Goal: Task Accomplishment & Management: Manage account settings

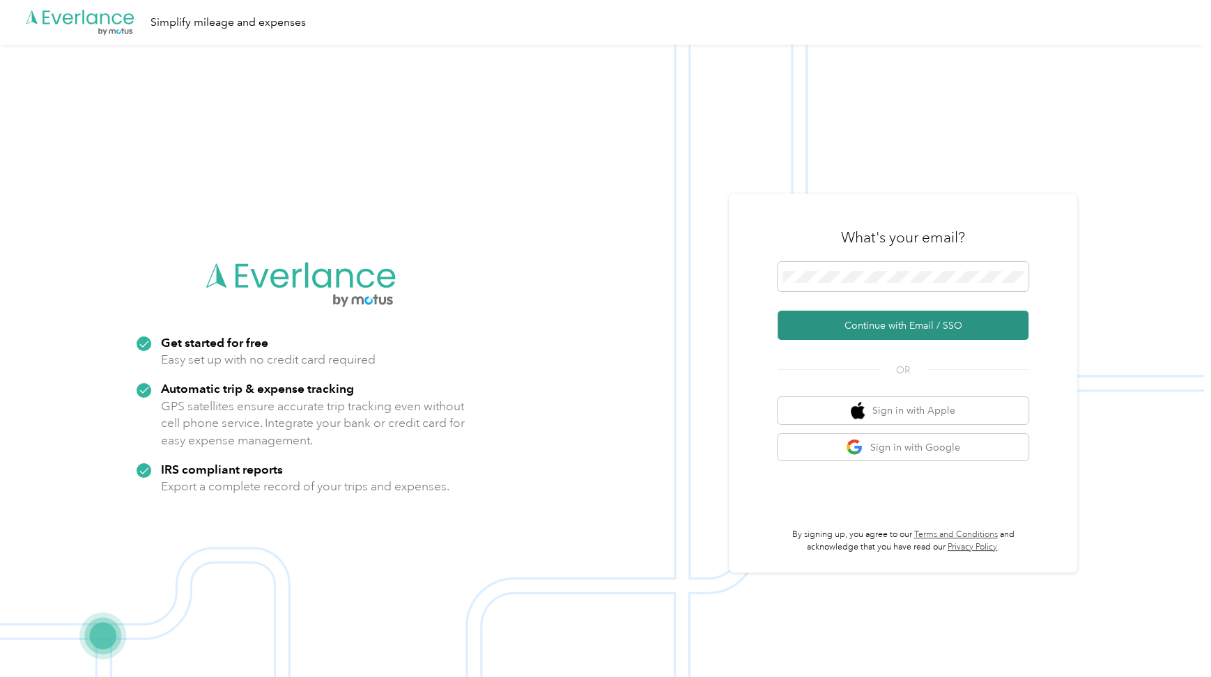
click at [913, 332] on button "Continue with Email / SSO" at bounding box center [902, 325] width 251 height 29
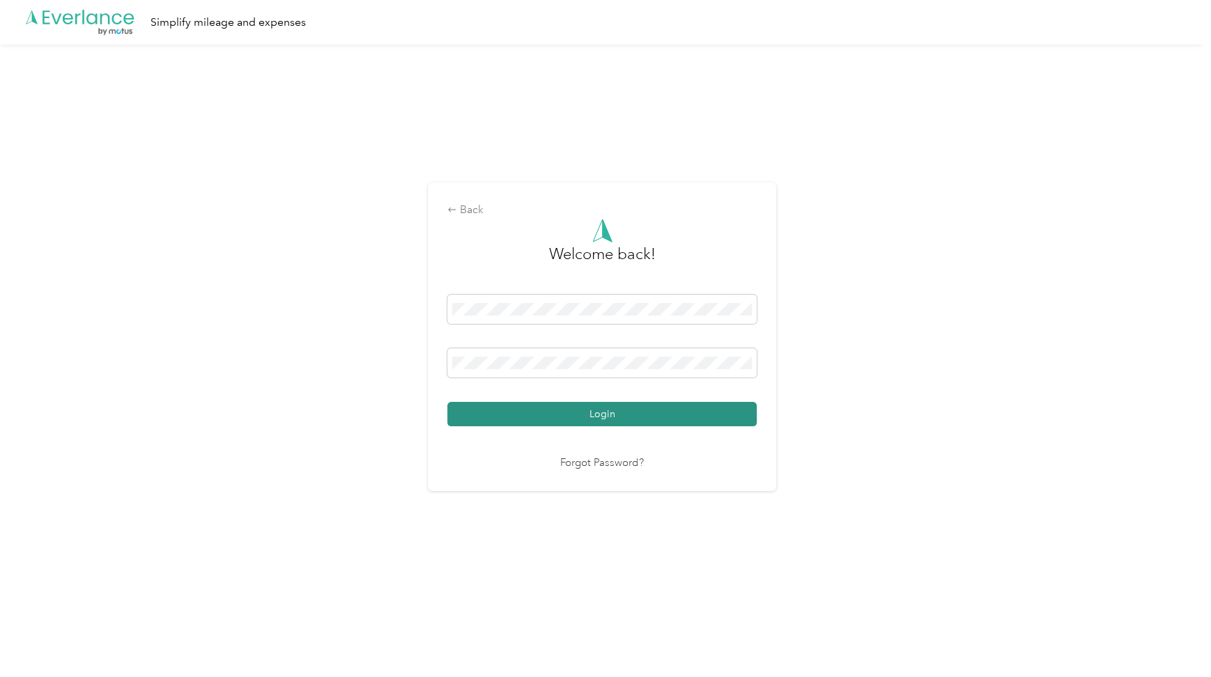
click at [702, 414] on button "Login" at bounding box center [601, 414] width 309 height 24
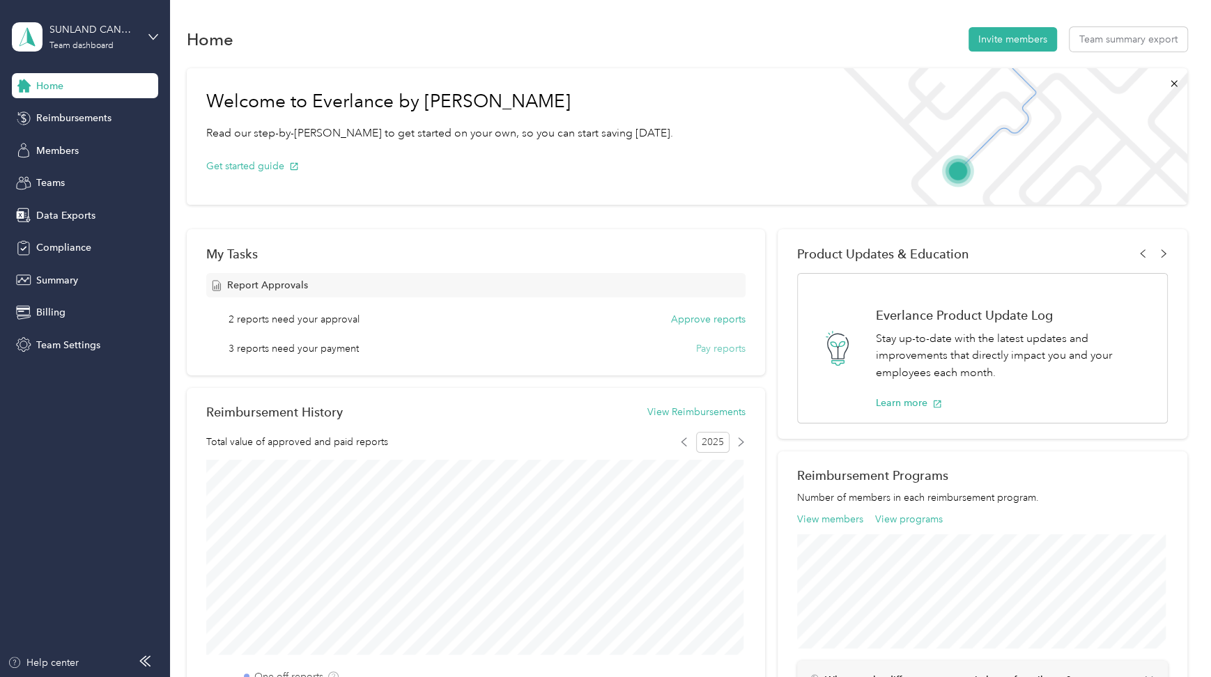
click at [696, 350] on button "Pay reports" at bounding box center [720, 348] width 49 height 15
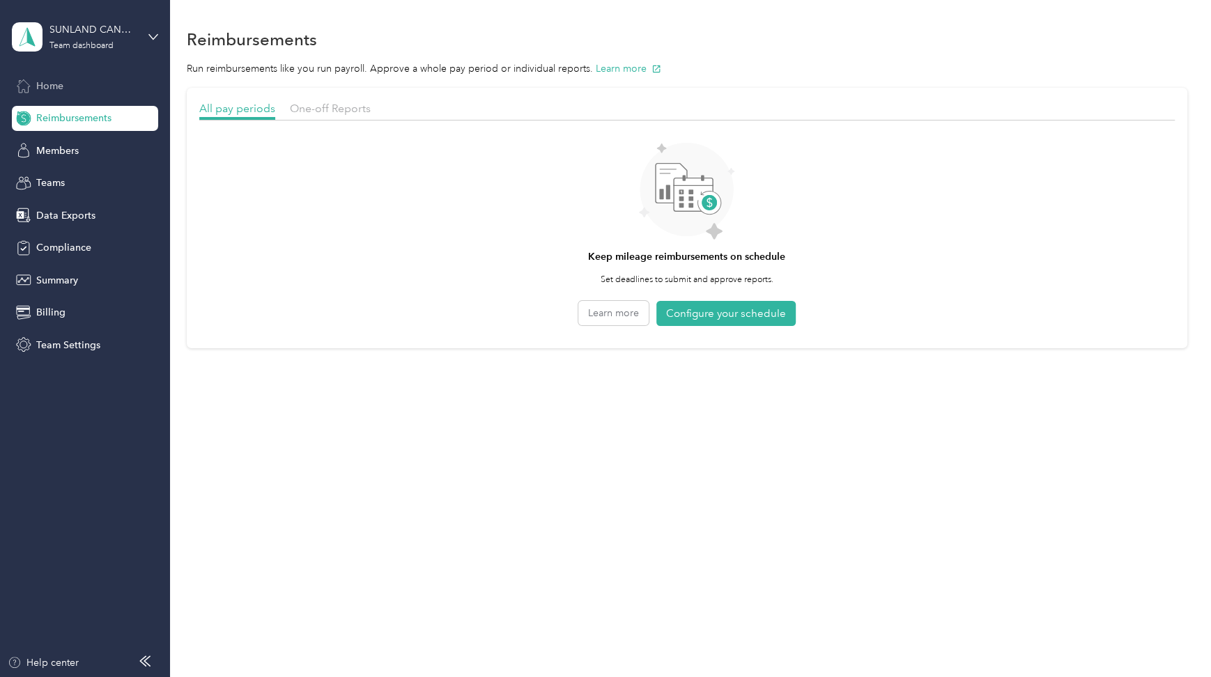
click at [54, 95] on div "Home" at bounding box center [85, 85] width 146 height 25
